Goal: Task Accomplishment & Management: Use online tool/utility

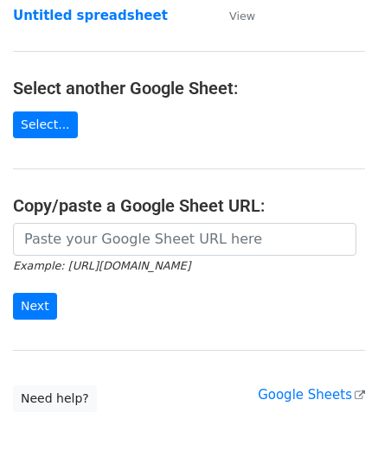
scroll to position [173, 0]
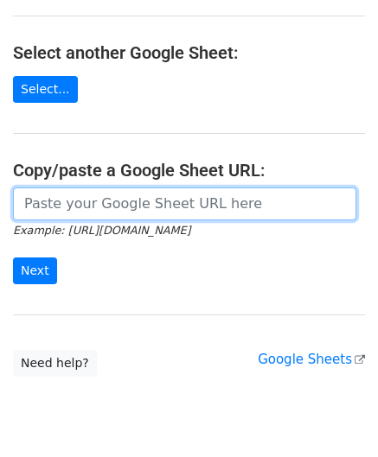
drag, startPoint x: 77, startPoint y: 206, endPoint x: 107, endPoint y: 180, distance: 40.4
click at [77, 206] on input "url" at bounding box center [184, 203] width 343 height 33
paste input "[URL][DOMAIN_NAME]"
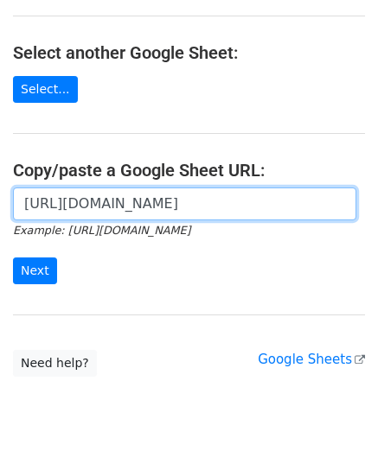
scroll to position [0, 359]
type input "[URL][DOMAIN_NAME]"
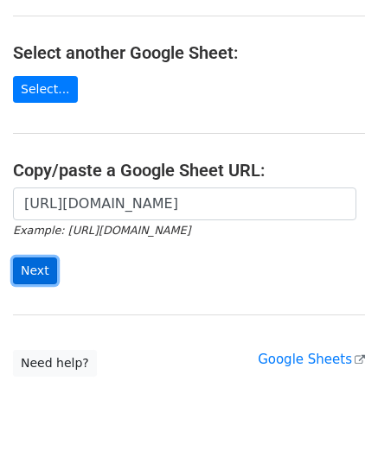
click at [35, 269] on input "Next" at bounding box center [35, 270] width 44 height 27
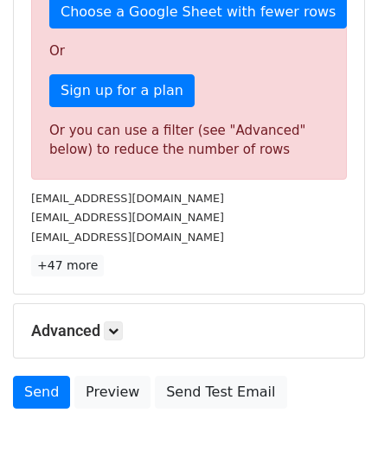
scroll to position [583, 0]
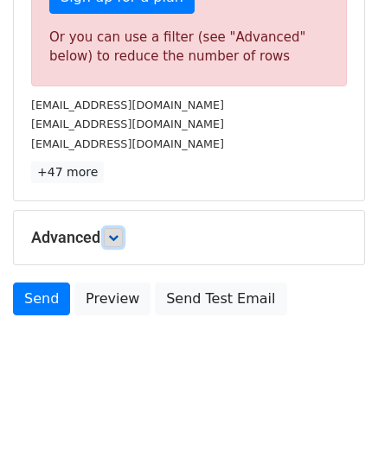
click at [115, 232] on icon at bounding box center [113, 237] width 10 height 10
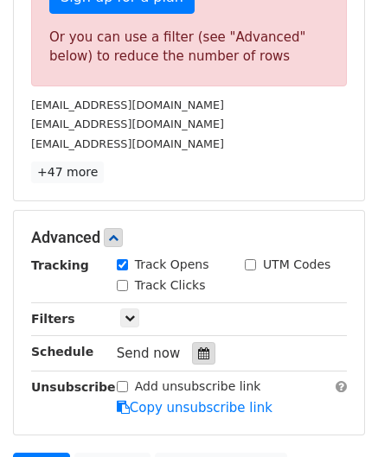
click at [198, 347] on icon at bounding box center [203, 353] width 11 height 12
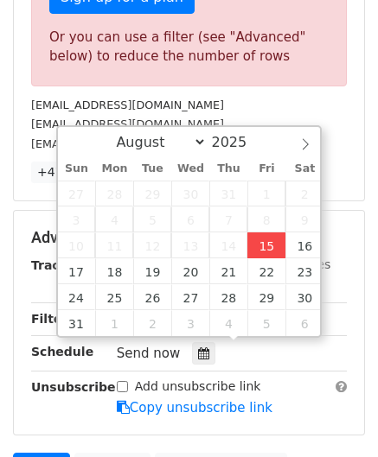
type input "2025-08-15 12:00"
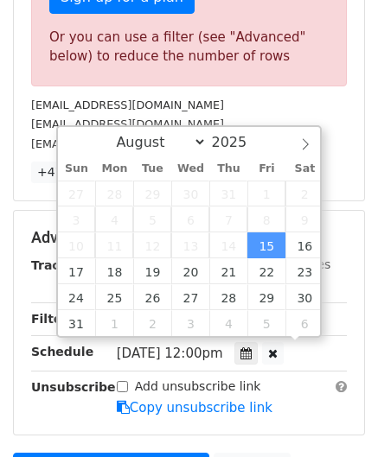
scroll to position [0, 0]
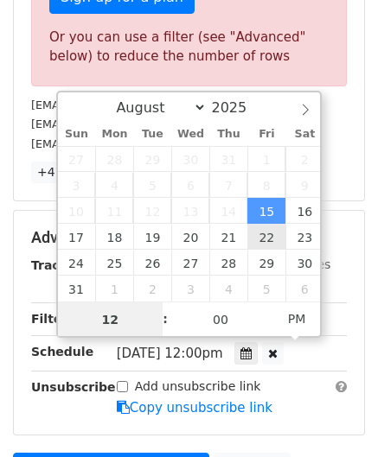
paste input "0"
type input "10"
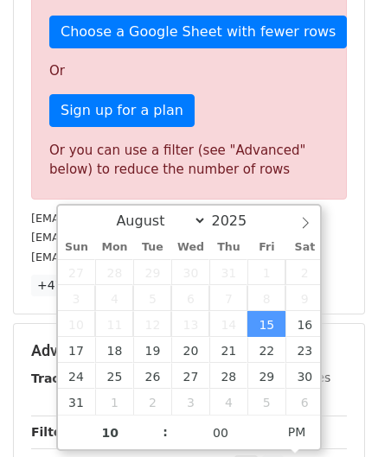
type input "2025-08-15 22:00"
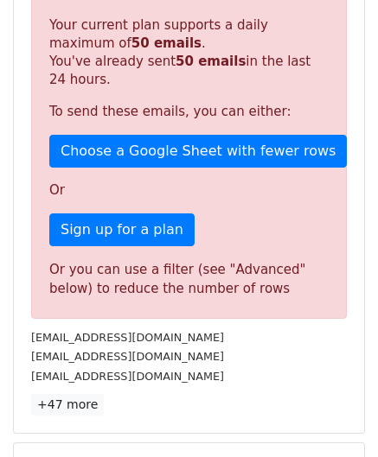
scroll to position [792, 0]
